Goal: Information Seeking & Learning: Find specific fact

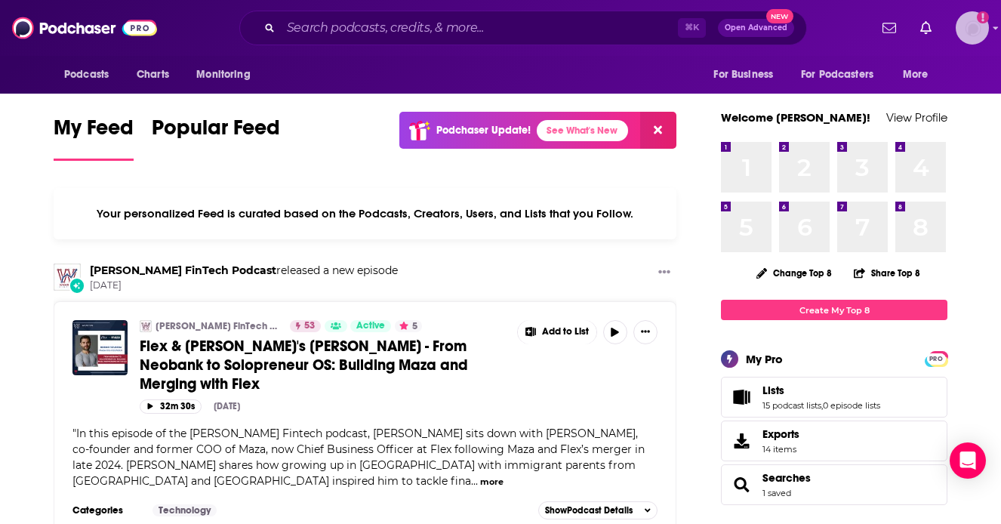
click at [970, 32] on img "Logged in as saraatspark" at bounding box center [972, 27] width 33 height 33
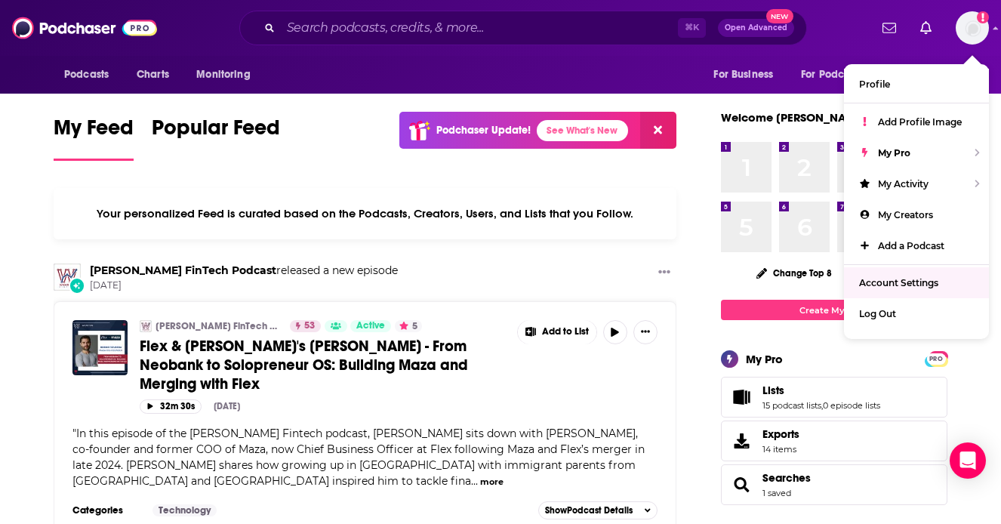
click at [538, 57] on div "Podcasts Charts Monitoring For Business For Podcasters More" at bounding box center [500, 75] width 967 height 38
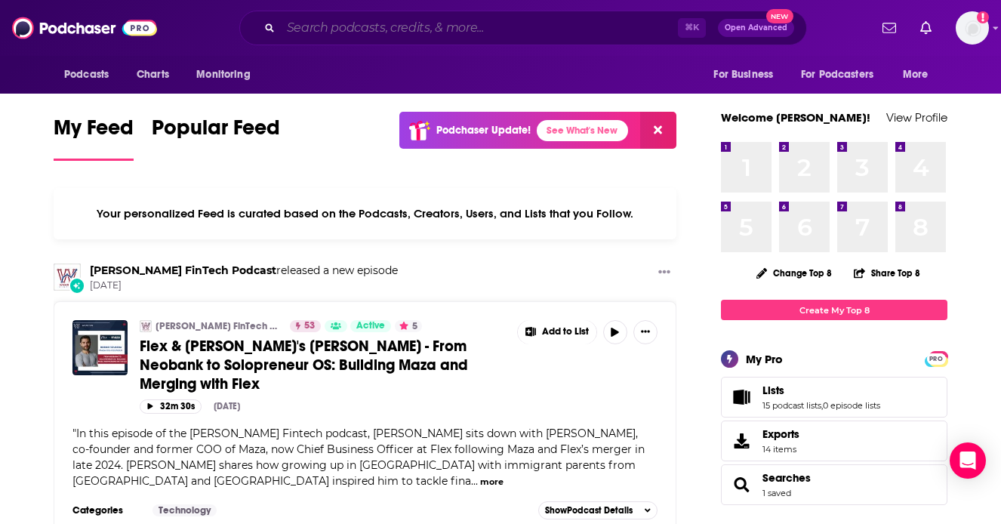
click at [476, 37] on input "Search podcasts, credits, & more..." at bounding box center [479, 28] width 397 height 24
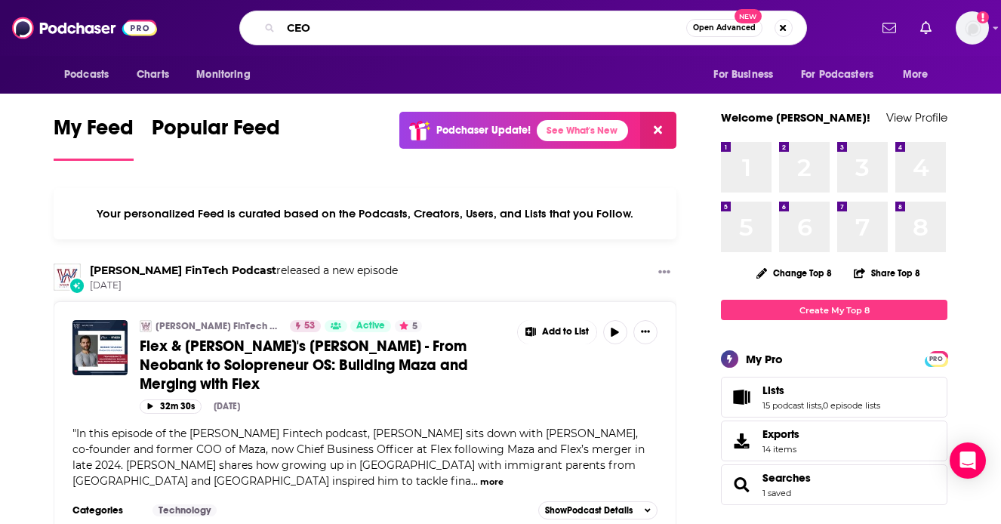
type input "CEO"
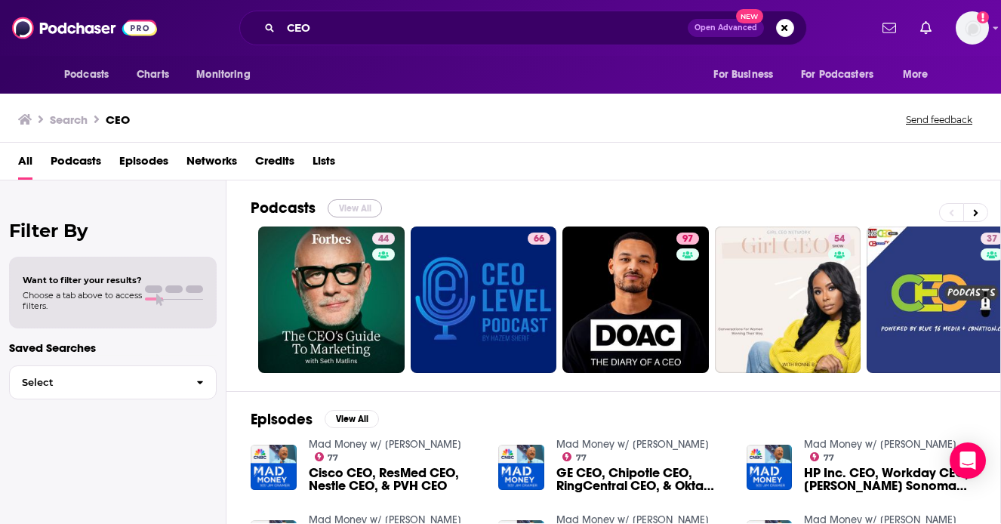
click at [356, 202] on button "View All" at bounding box center [355, 208] width 54 height 18
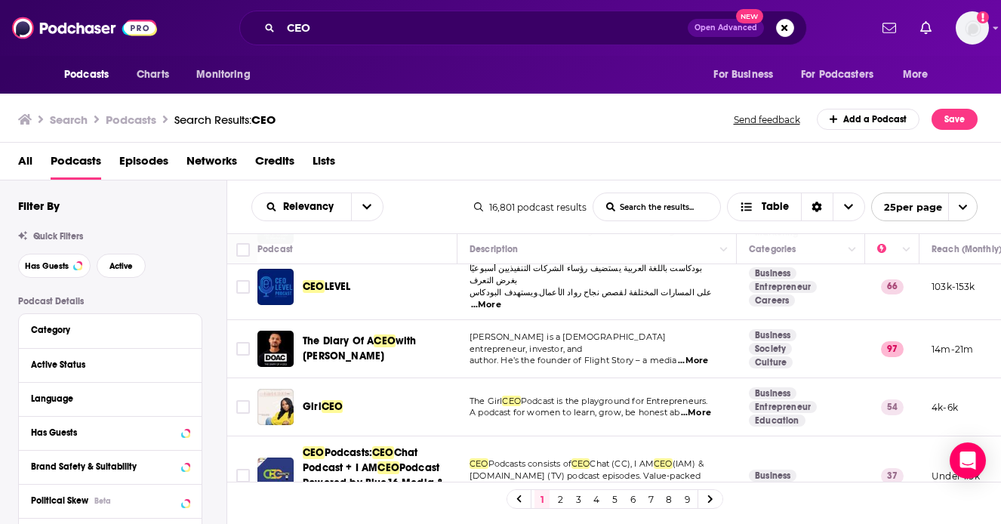
scroll to position [92, 0]
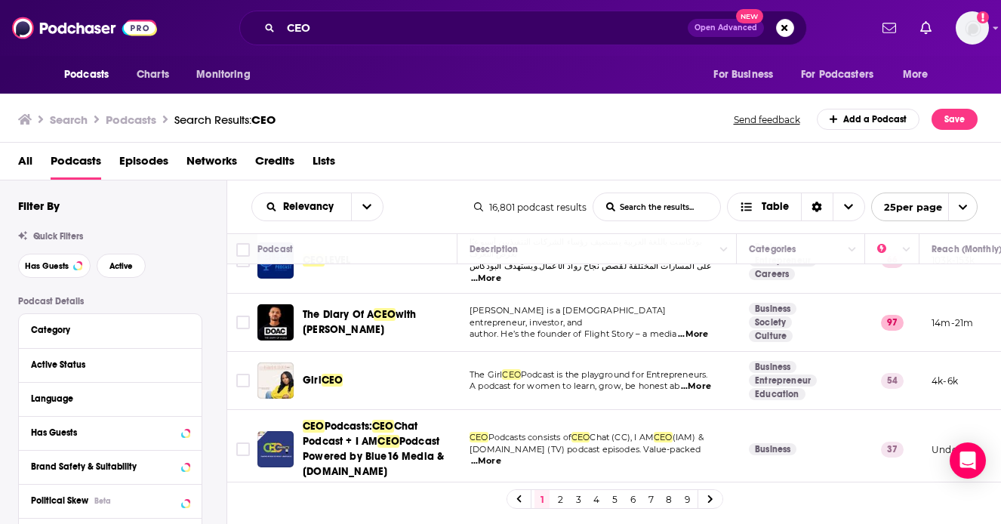
click at [699, 328] on span "...More" at bounding box center [693, 334] width 30 height 12
click at [664, 328] on span "author. He’s the founder of Flight Story – a media" at bounding box center [574, 333] width 208 height 11
click at [690, 328] on span "...More" at bounding box center [693, 334] width 30 height 12
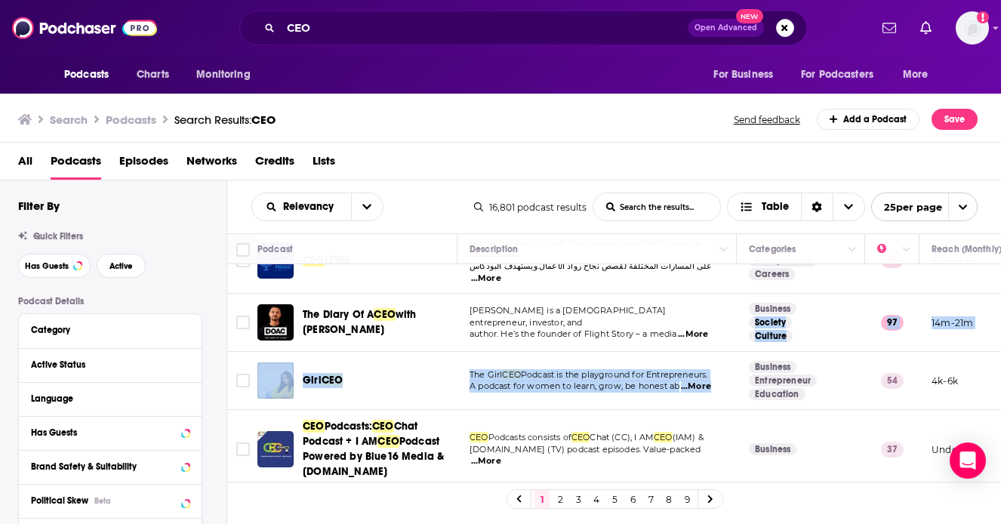
drag, startPoint x: 747, startPoint y: 319, endPoint x: 804, endPoint y: 347, distance: 63.8
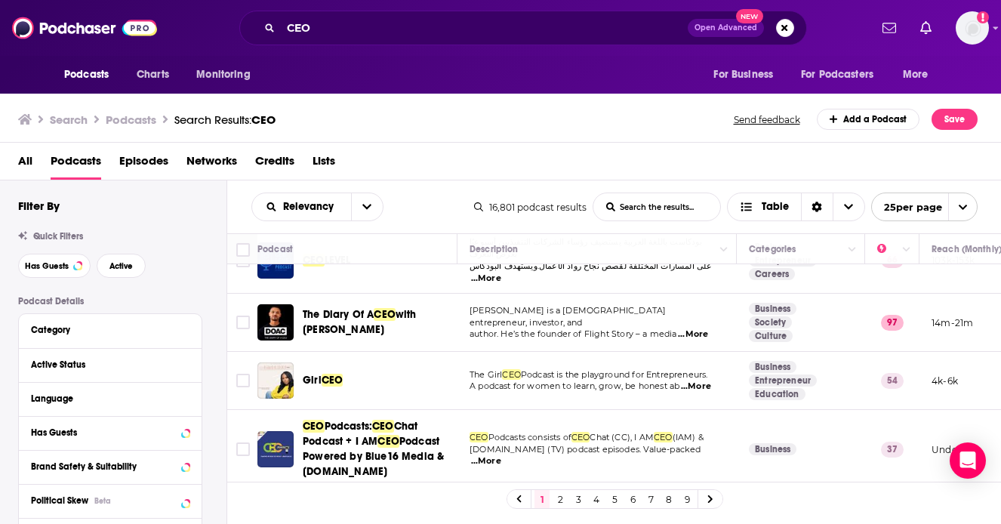
click at [671, 328] on p "author. He’s the founder of Flight Story – a media ...More" at bounding box center [597, 334] width 254 height 12
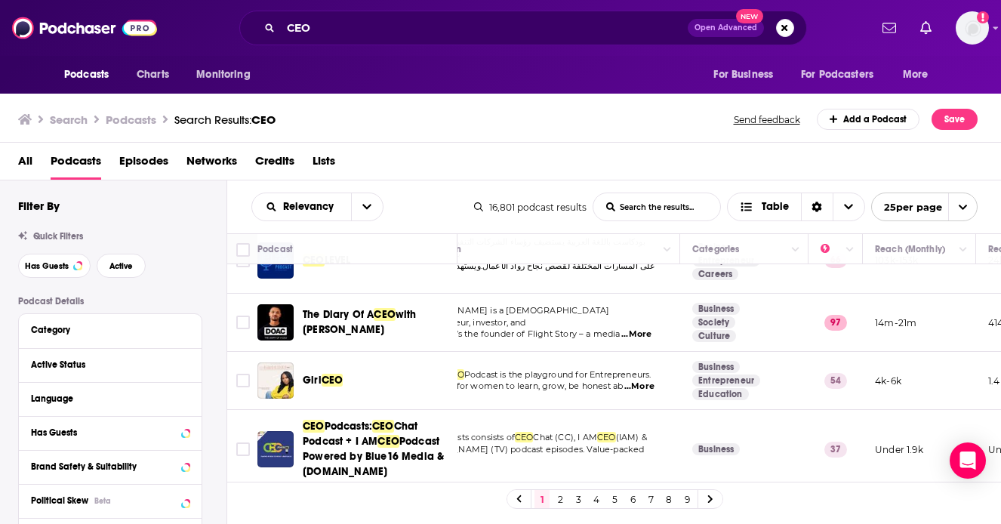
scroll to position [92, 77]
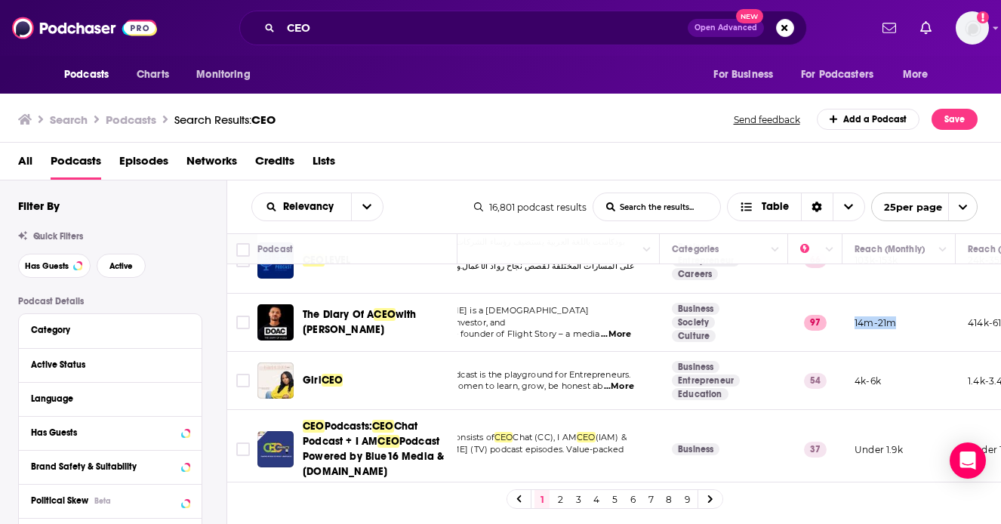
drag, startPoint x: 900, startPoint y: 313, endPoint x: 856, endPoint y: 313, distance: 44.6
click at [855, 313] on td "14m-21m" at bounding box center [899, 323] width 113 height 58
copy p "14m-21m"
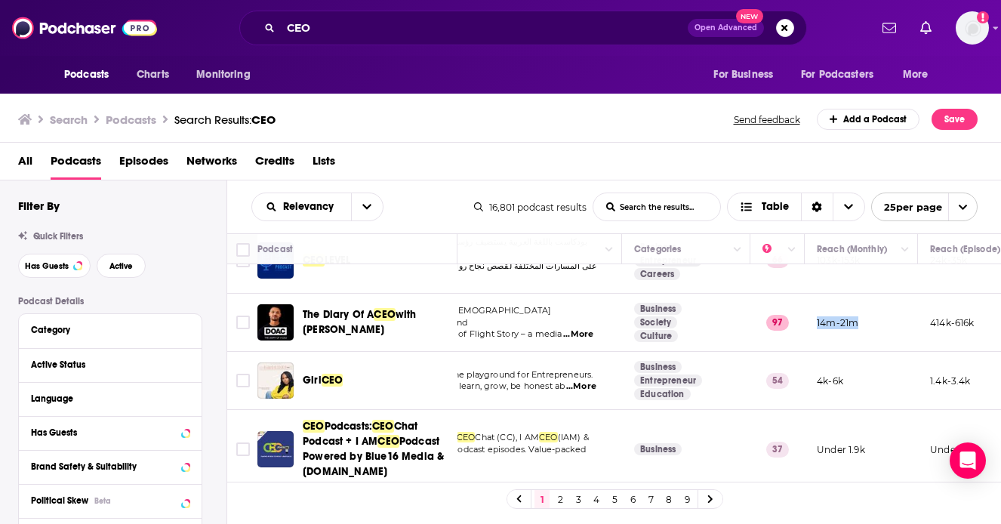
scroll to position [92, 233]
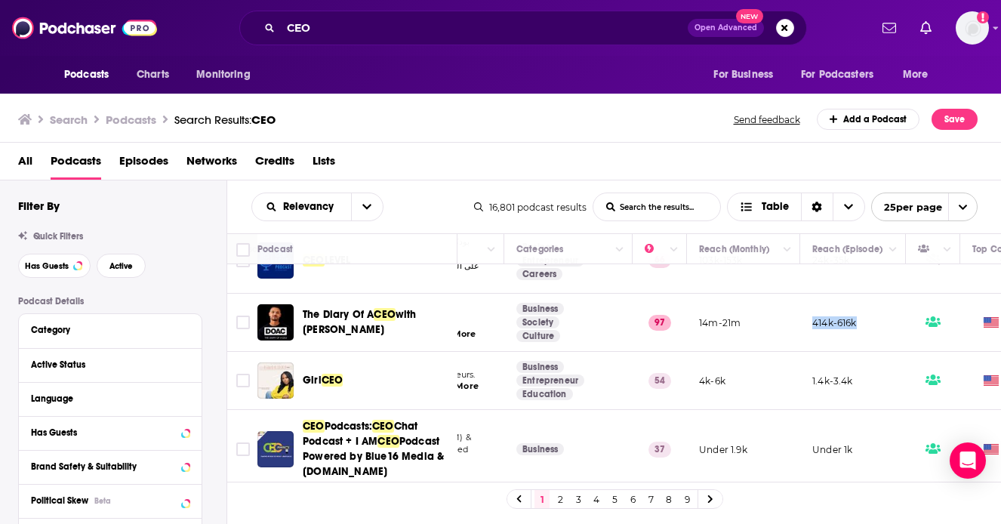
drag, startPoint x: 862, startPoint y: 314, endPoint x: 813, endPoint y: 314, distance: 49.1
click at [813, 314] on td "414k-616k" at bounding box center [853, 323] width 106 height 58
copy p "414k-616k"
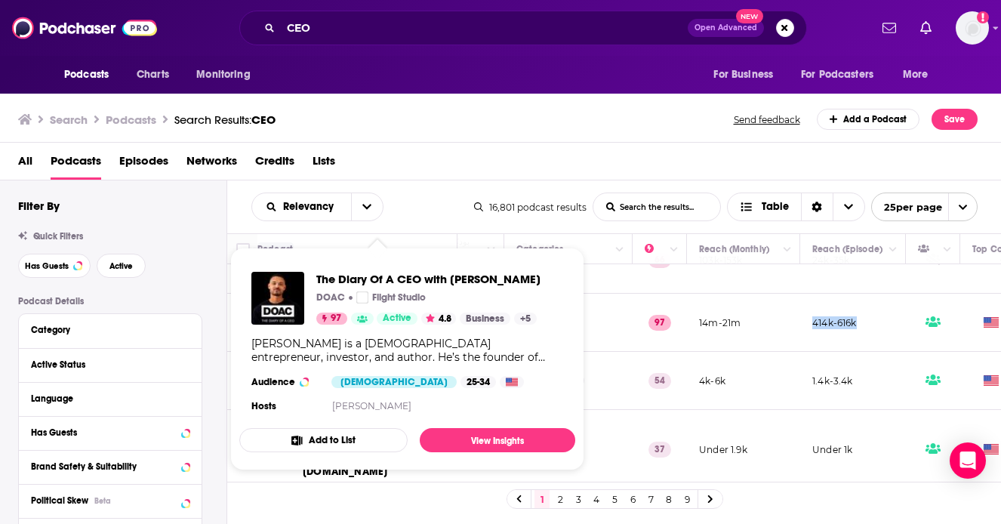
click at [341, 318] on span "97" at bounding box center [336, 318] width 11 height 15
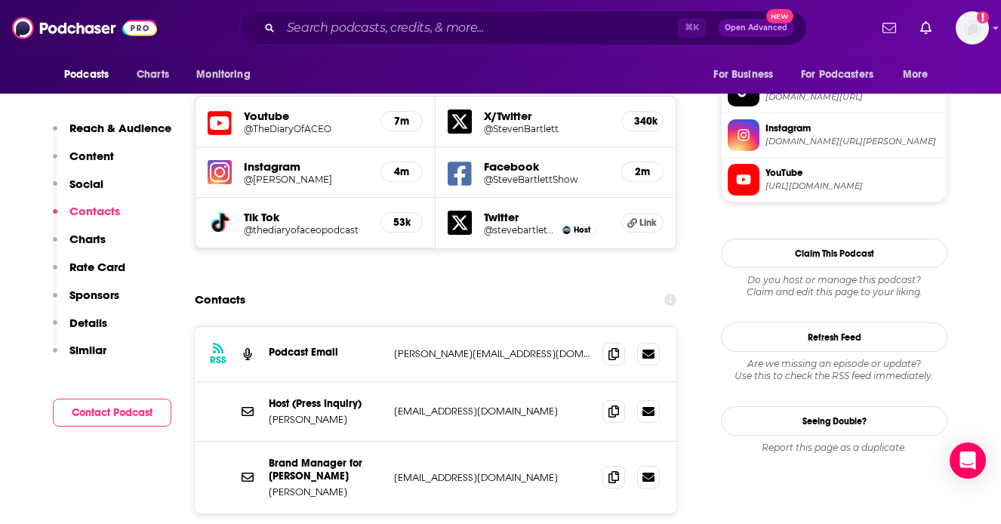
scroll to position [1353, 0]
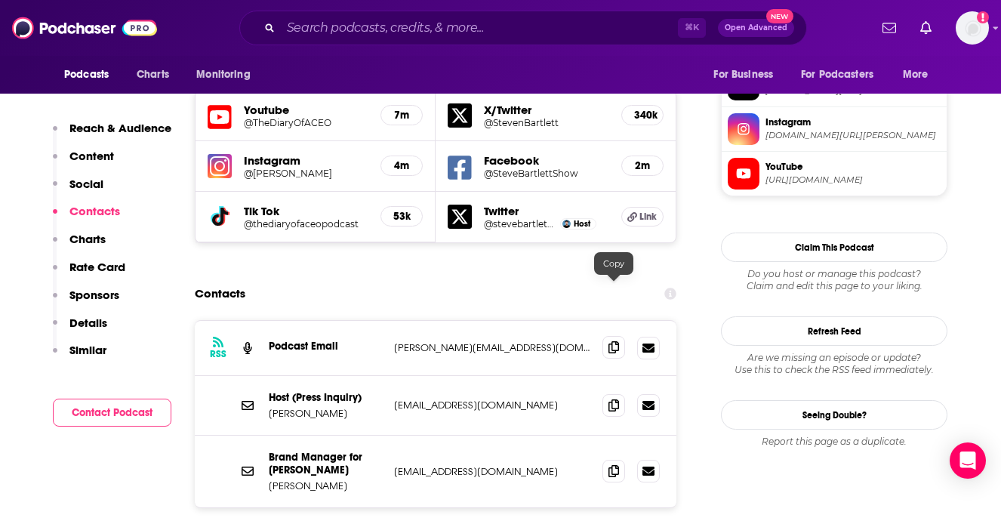
click at [612, 341] on icon at bounding box center [614, 347] width 11 height 12
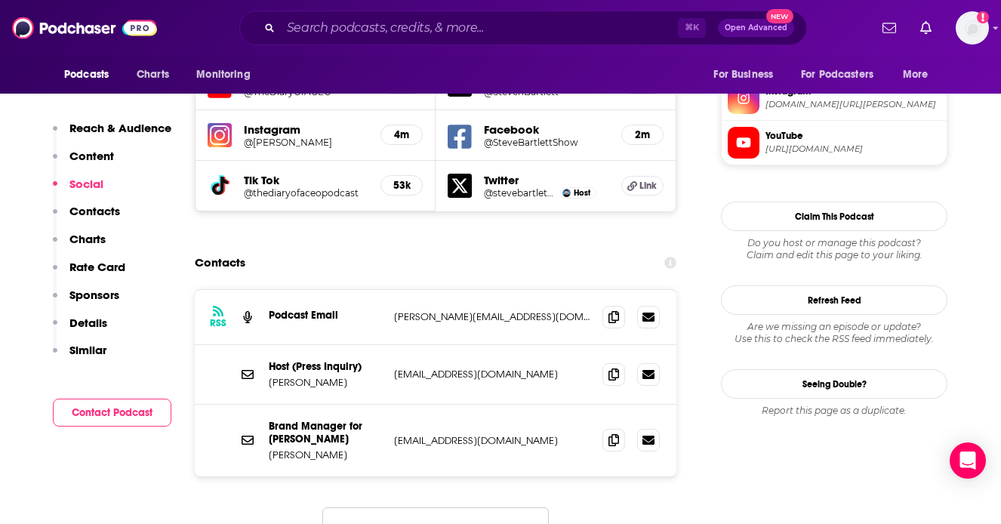
scroll to position [1524, 0]
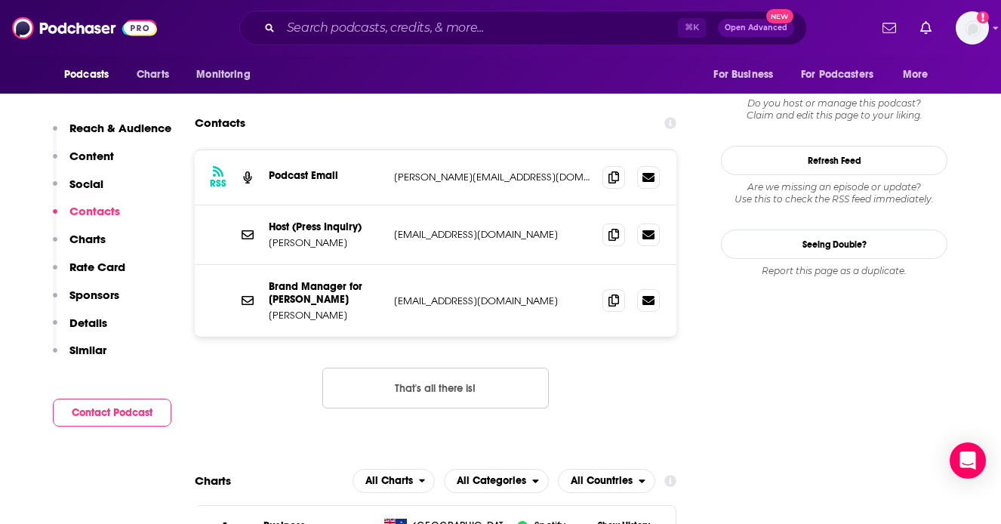
click at [87, 328] on p "Details" at bounding box center [88, 323] width 38 height 14
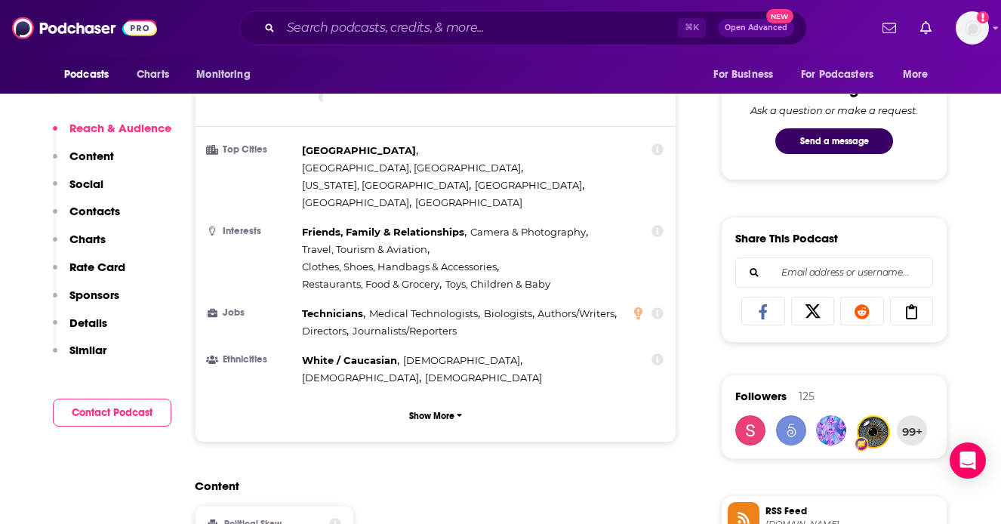
scroll to position [787, 0]
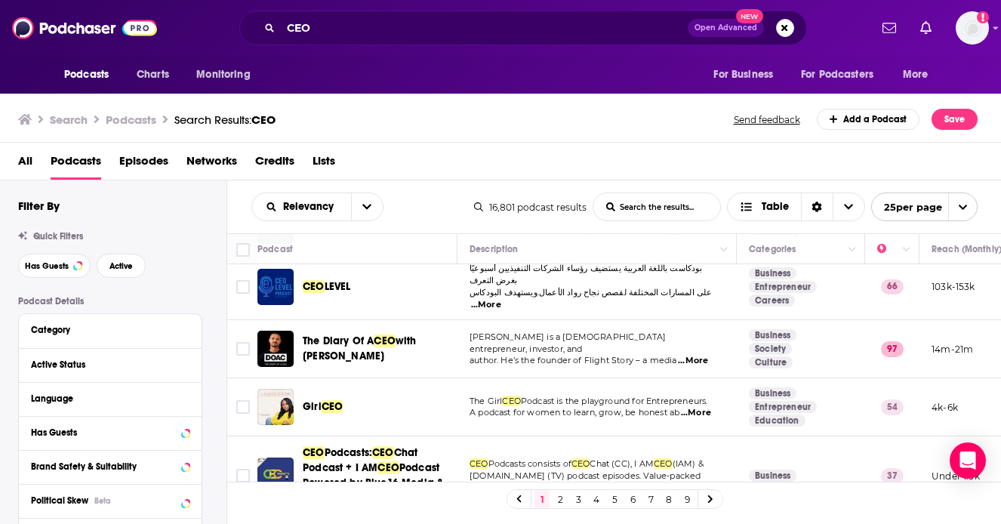
scroll to position [184, 0]
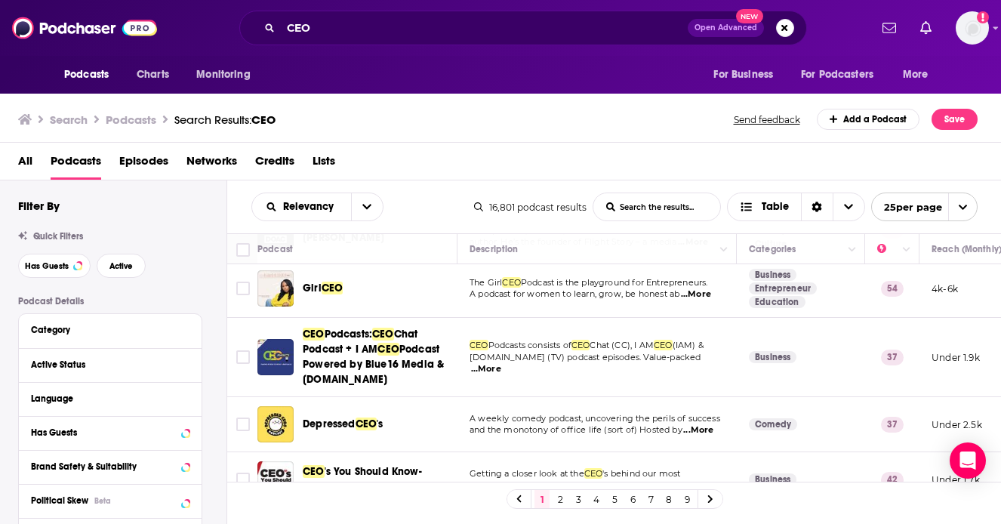
click at [697, 288] on span "...More" at bounding box center [696, 294] width 30 height 12
drag, startPoint x: 746, startPoint y: 270, endPoint x: 783, endPoint y: 273, distance: 37.1
click at [704, 288] on span "...More" at bounding box center [696, 294] width 30 height 12
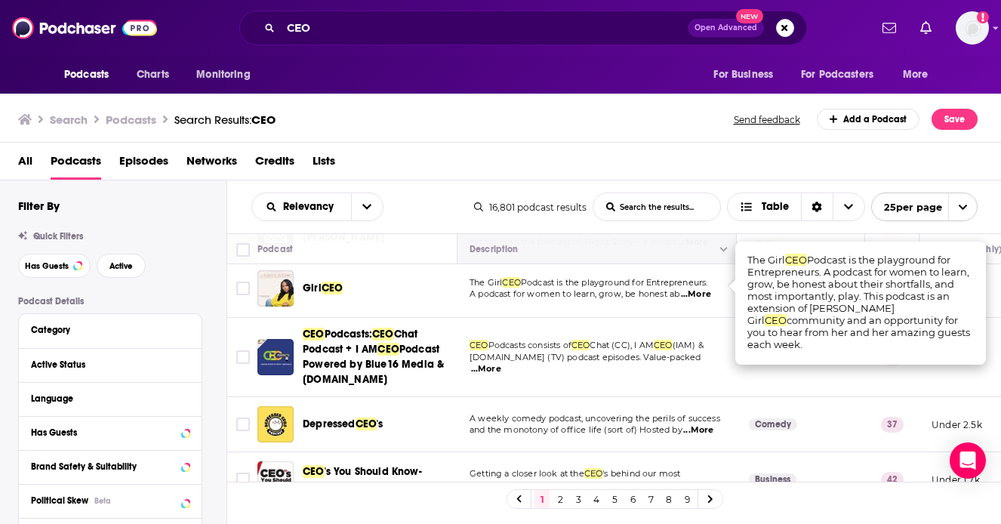
click at [726, 252] on icon "Column Actions" at bounding box center [724, 249] width 8 height 9
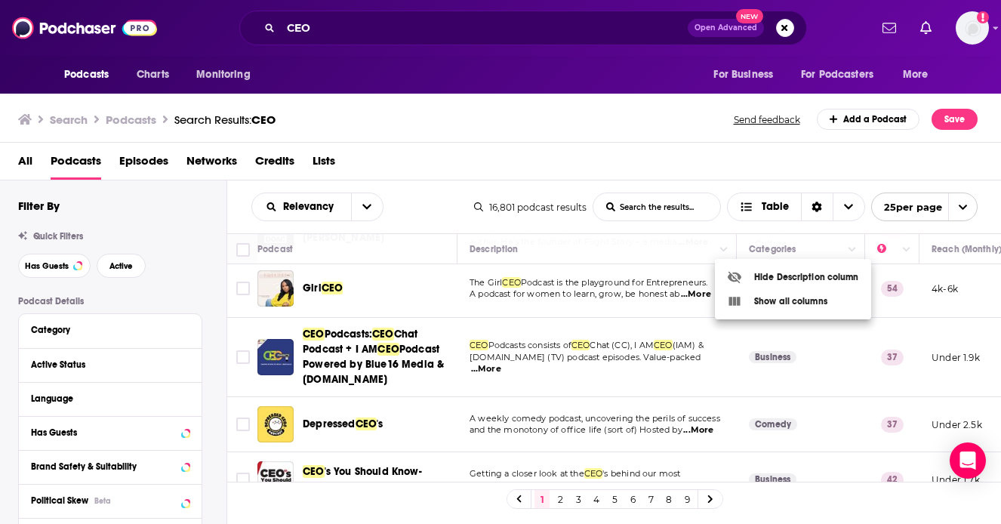
click at [644, 288] on div at bounding box center [500, 262] width 1001 height 524
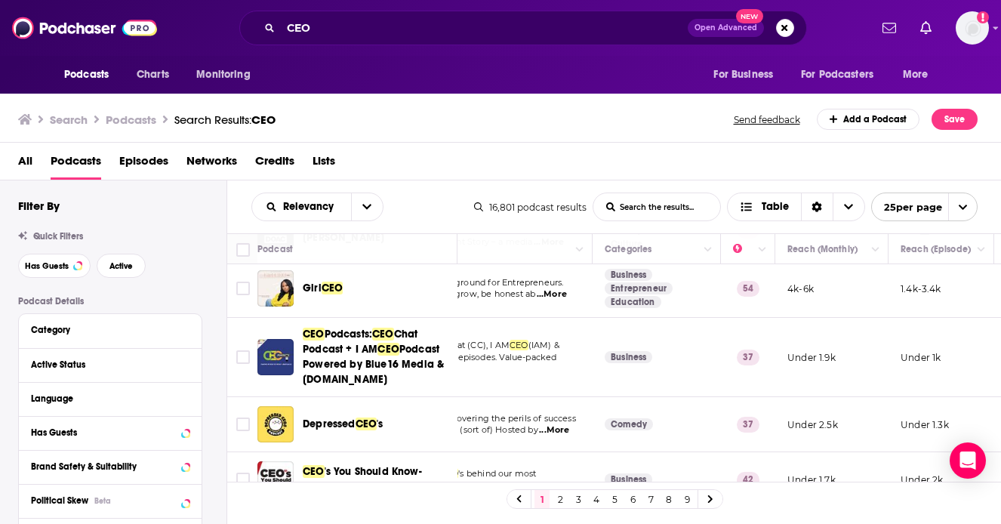
scroll to position [184, 146]
drag, startPoint x: 819, startPoint y: 281, endPoint x: 786, endPoint y: 281, distance: 32.5
click at [786, 281] on td "4k-6k" at bounding box center [830, 289] width 113 height 58
copy p "4k-6k"
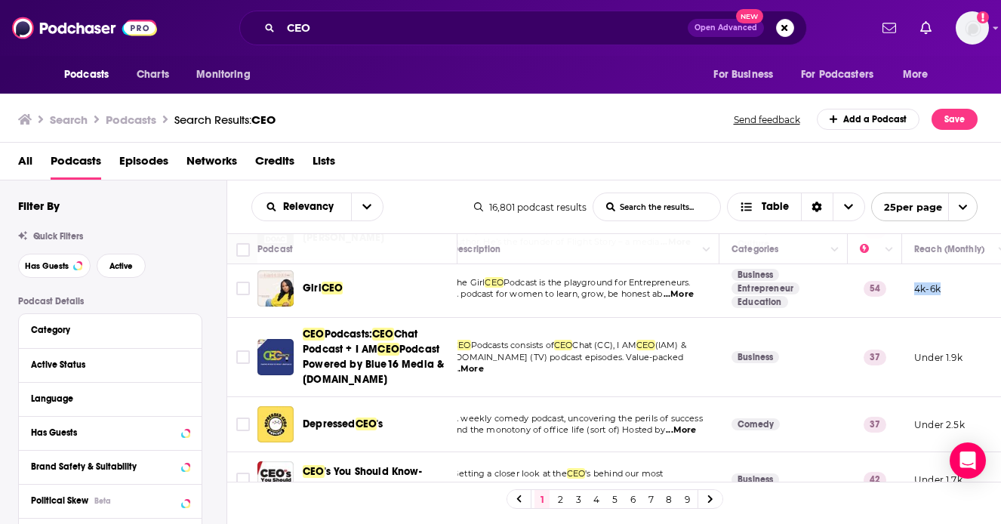
scroll to position [184, 0]
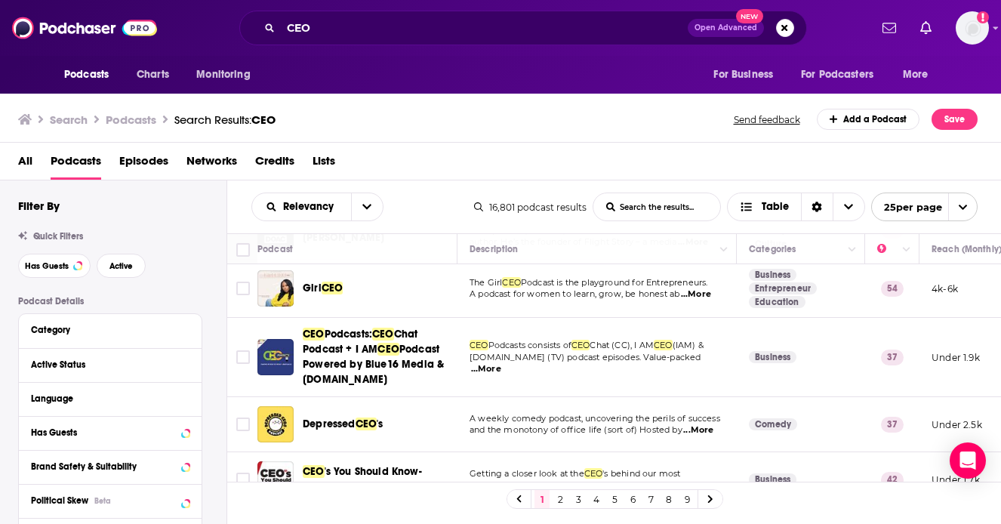
click at [532, 279] on span "Podcast is the playground for Entrepreneurs." at bounding box center [614, 282] width 187 height 11
click at [315, 281] on div "Podcasts Charts Monitoring CEO Open Advanced New For Business For Podcasters Mo…" at bounding box center [500, 262] width 1001 height 524
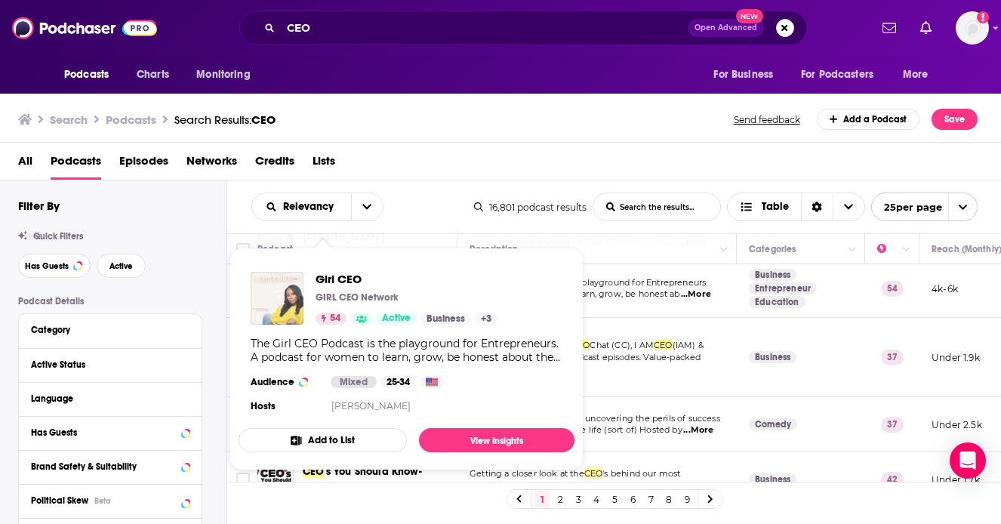
click at [288, 288] on img "Girl CEO" at bounding box center [277, 298] width 53 height 53
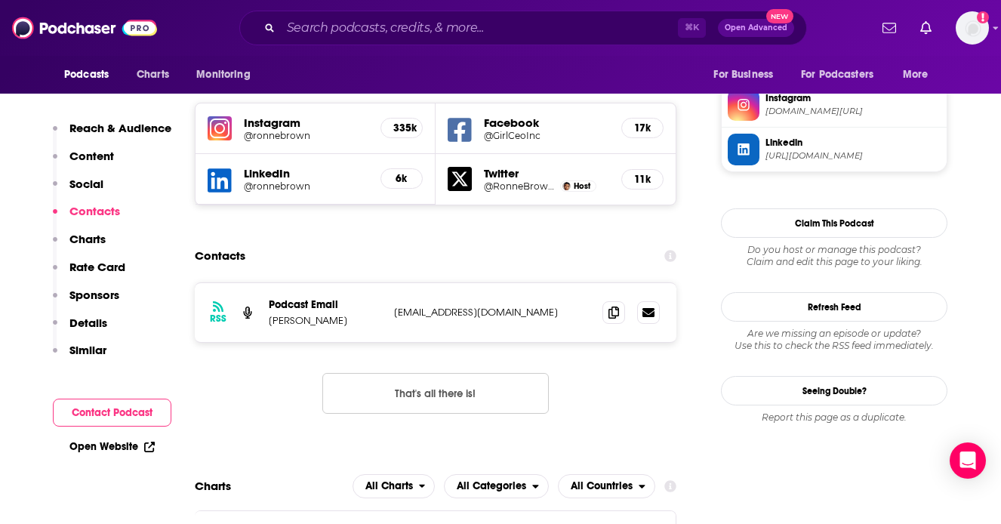
scroll to position [1288, 0]
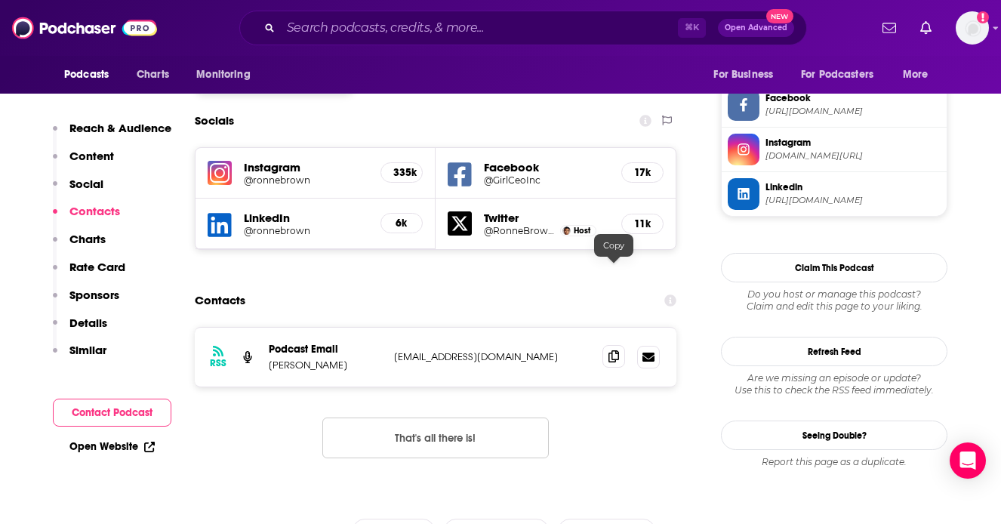
click at [613, 350] on icon at bounding box center [614, 356] width 11 height 12
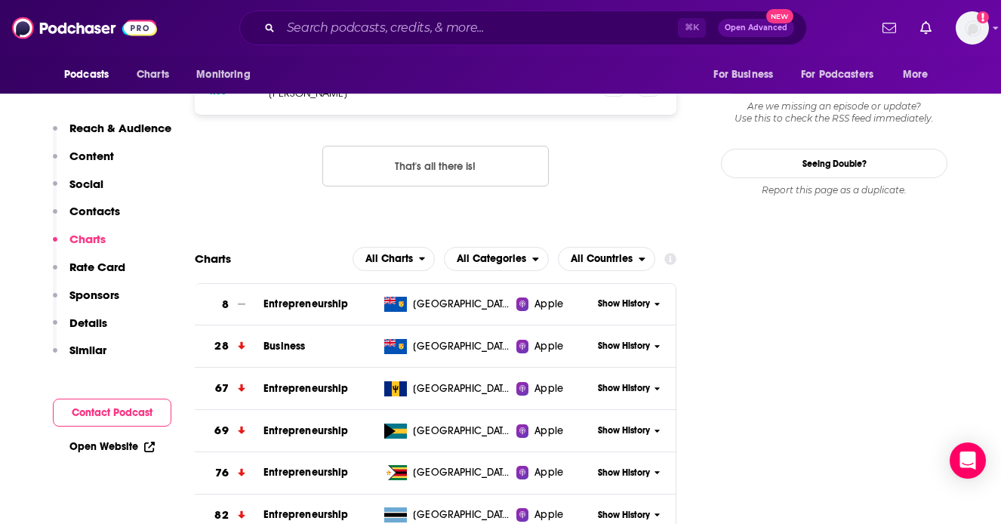
scroll to position [1566, 0]
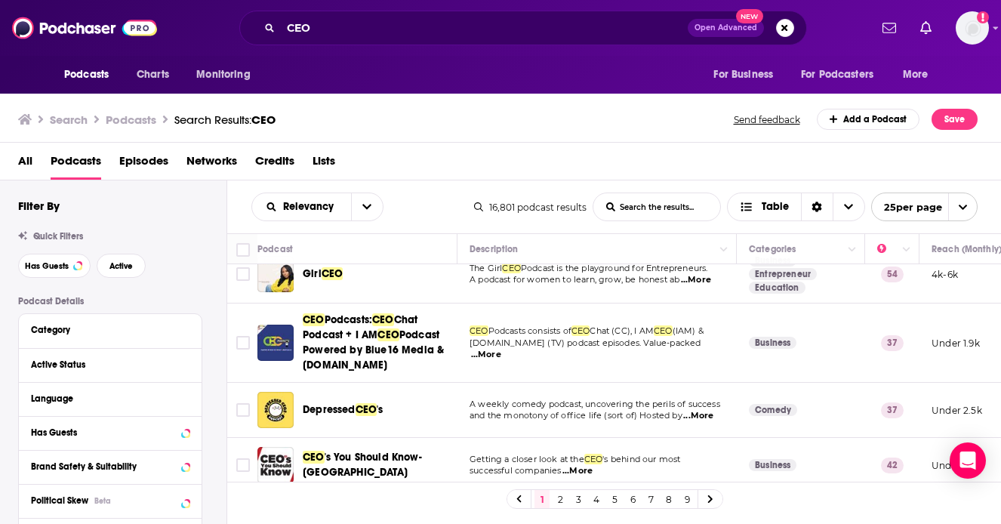
scroll to position [199, 0]
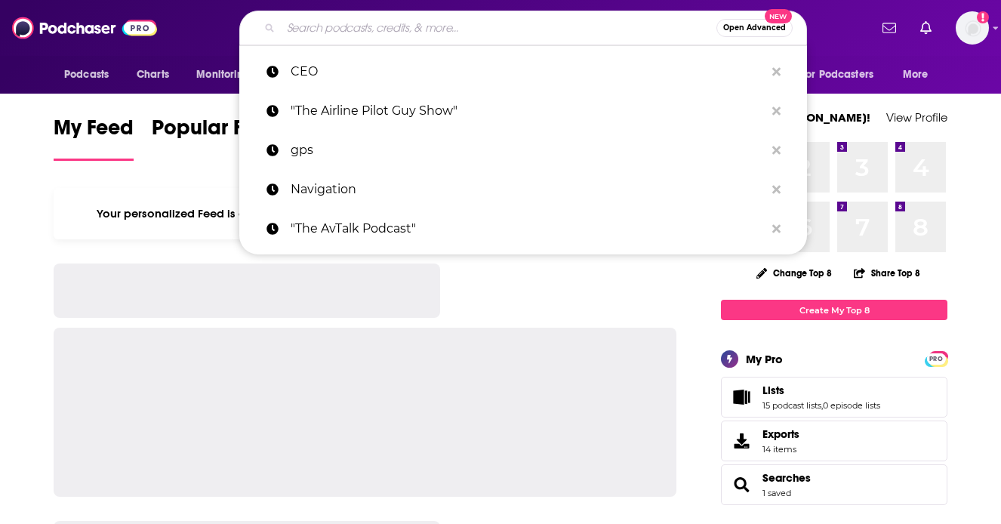
click at [398, 24] on input "Search podcasts, credits, & more..." at bounding box center [499, 28] width 436 height 24
paste input "[PERSON_NAME] Impact Theory"
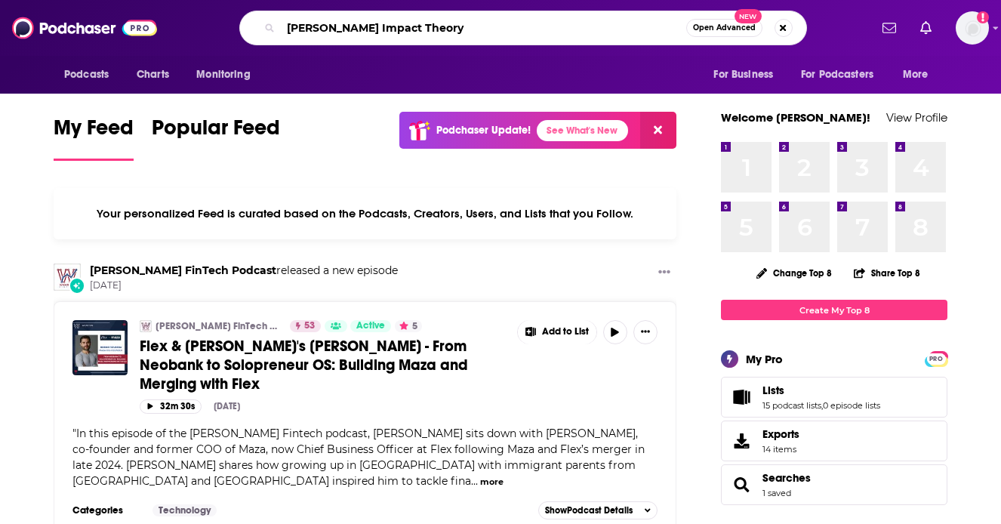
type input "[PERSON_NAME] Impact Theory"
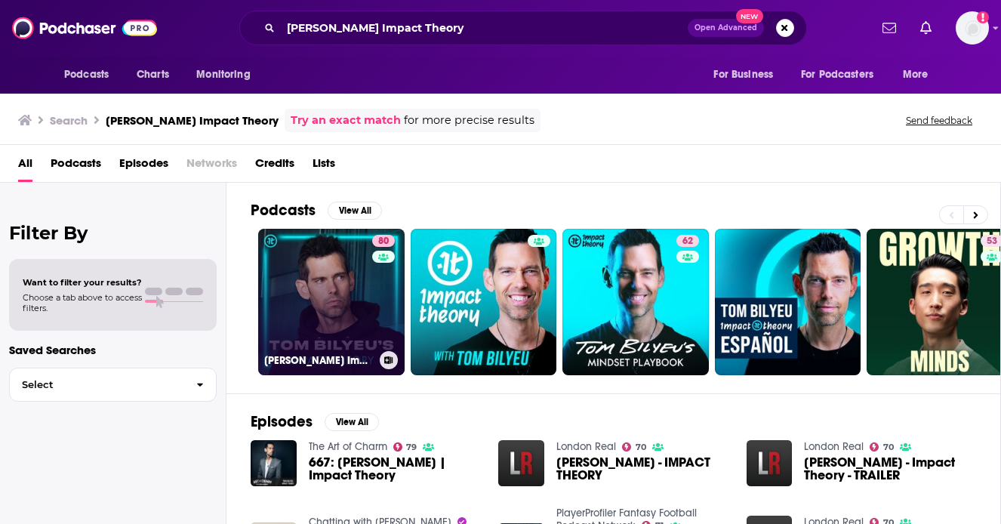
click at [344, 344] on link "80 [PERSON_NAME] Impact Theory" at bounding box center [331, 302] width 146 height 146
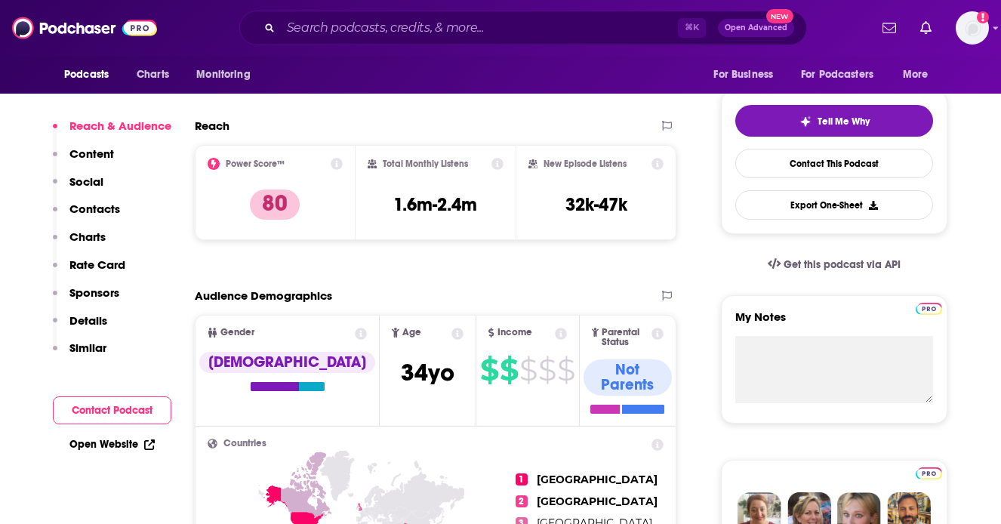
scroll to position [264, 0]
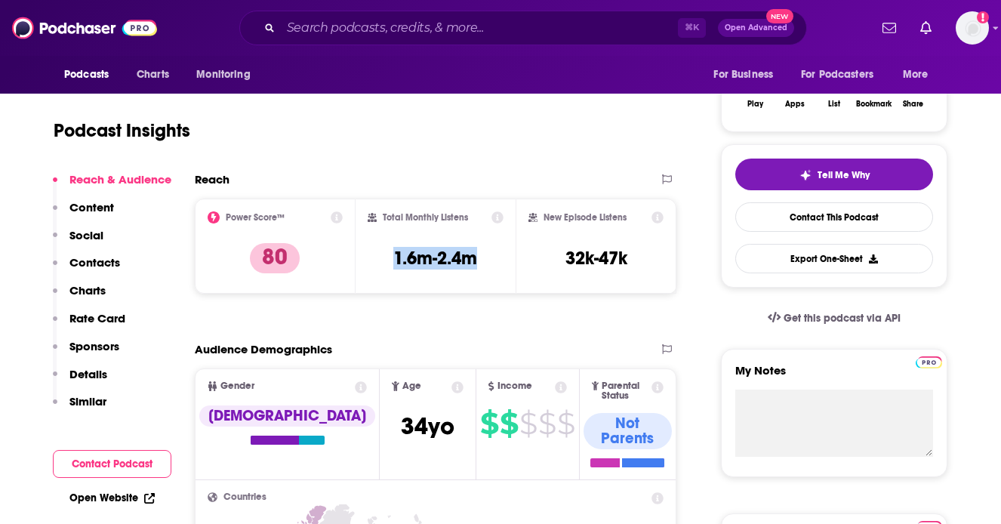
drag, startPoint x: 482, startPoint y: 254, endPoint x: 375, endPoint y: 254, distance: 106.5
click at [375, 254] on div "Total Monthly Listens 1.6m-2.4m" at bounding box center [436, 245] width 137 height 69
copy h3 "1.6m-2.4m"
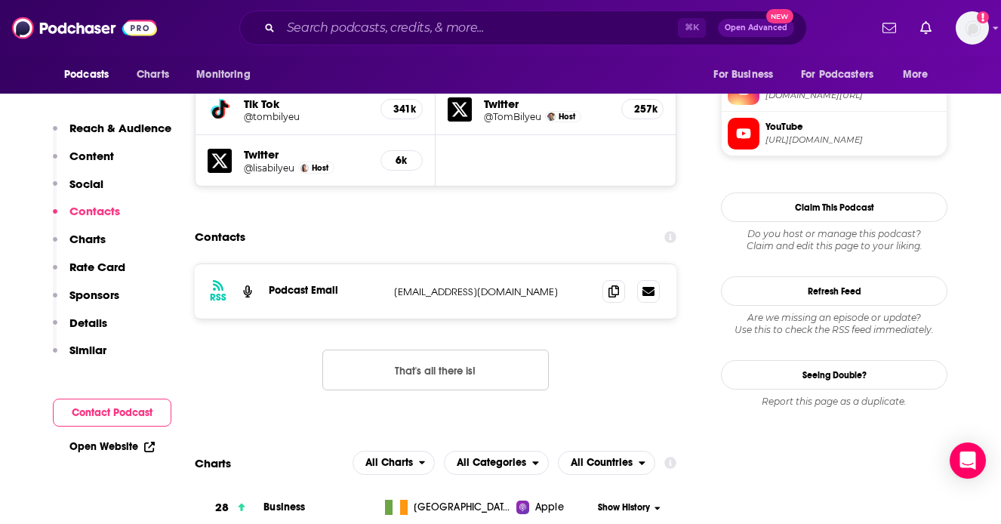
scroll to position [1464, 0]
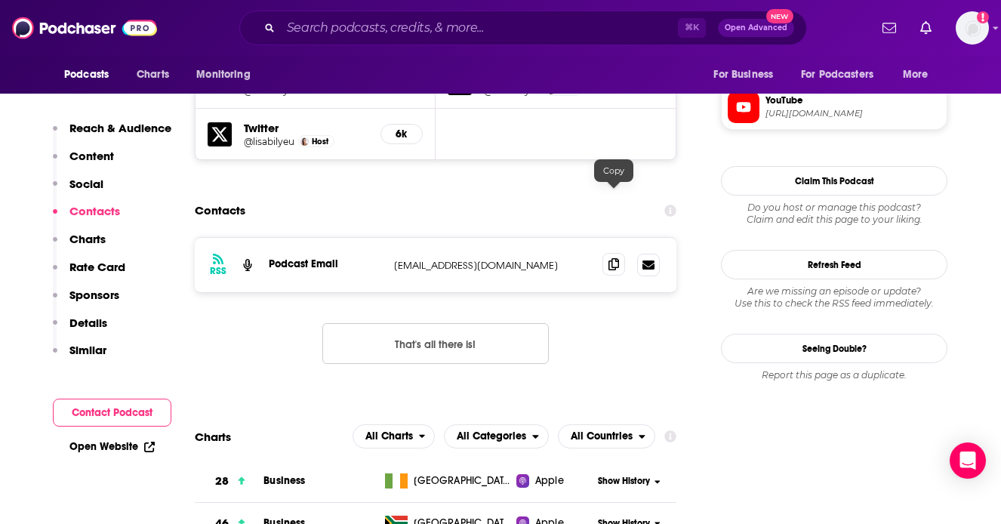
click at [611, 258] on icon at bounding box center [614, 264] width 11 height 12
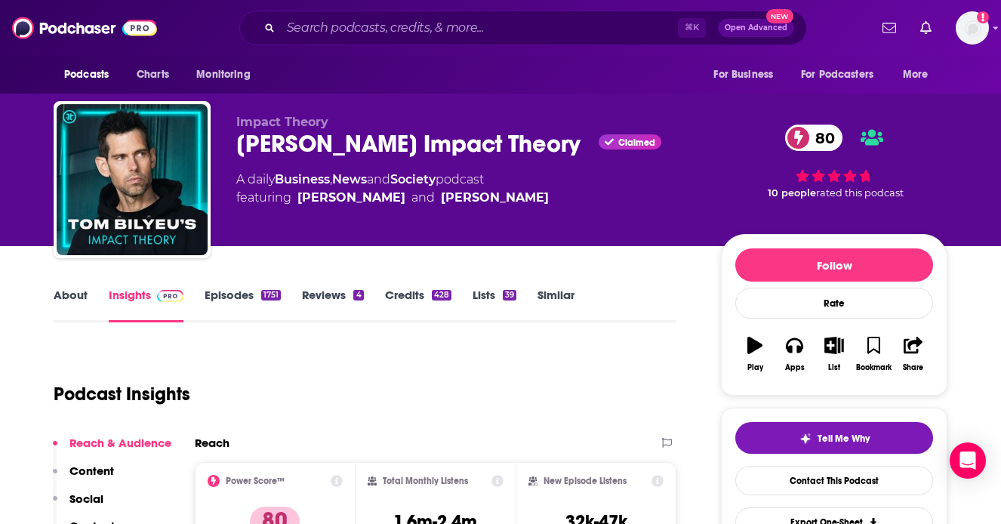
scroll to position [0, 0]
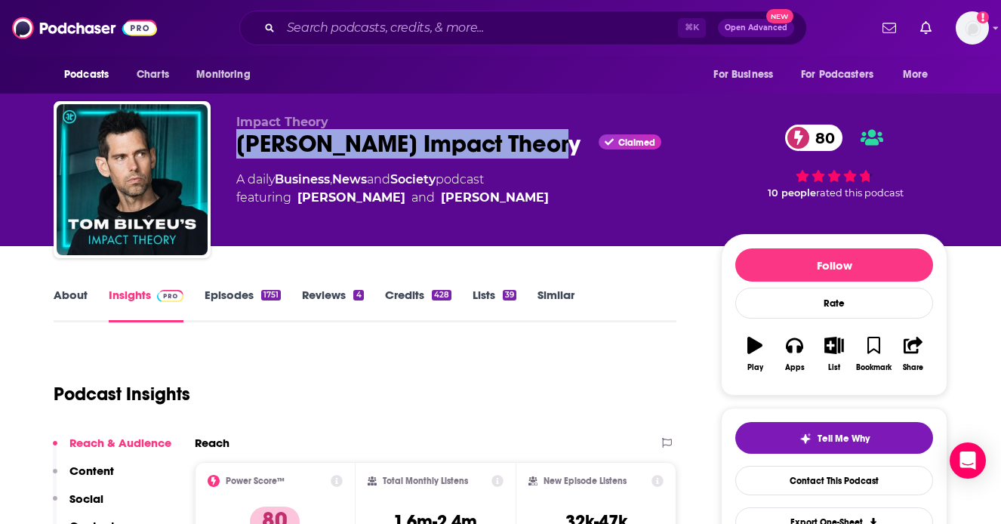
drag, startPoint x: 228, startPoint y: 139, endPoint x: 528, endPoint y: 153, distance: 300.1
click at [528, 153] on div "Impact Theory [PERSON_NAME] Impact Theory Claimed 80 A daily Business , News an…" at bounding box center [501, 182] width 894 height 163
copy h2 "[PERSON_NAME] Impact Theory"
